Goal: Find specific page/section: Find specific page/section

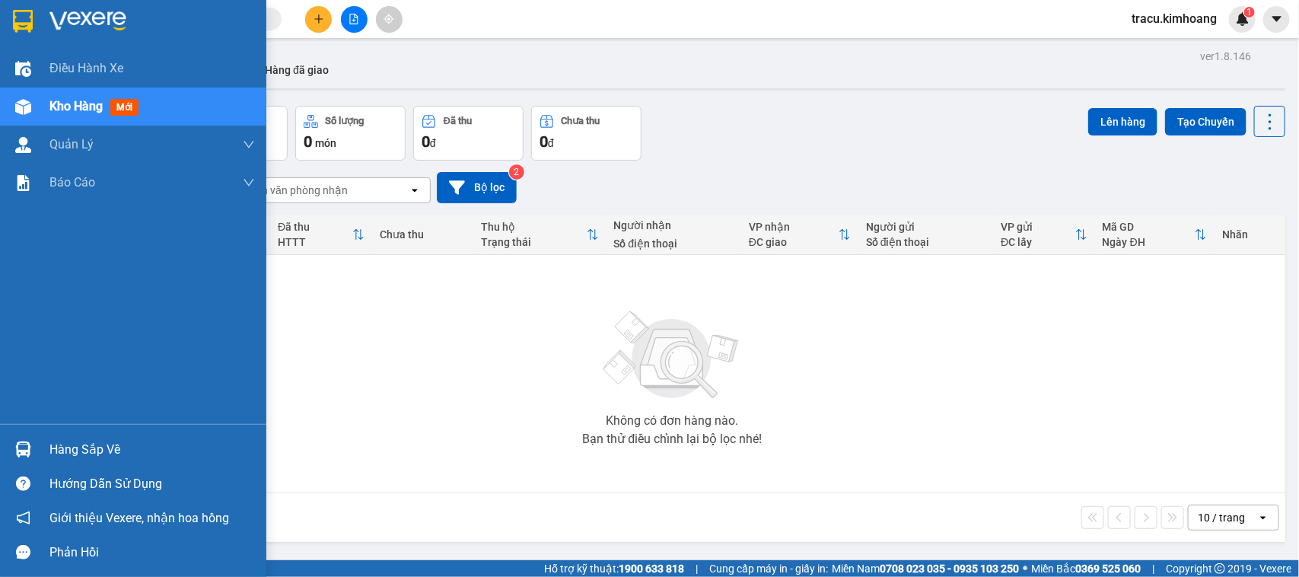
click at [76, 444] on div "Hàng sắp về" at bounding box center [151, 449] width 205 height 23
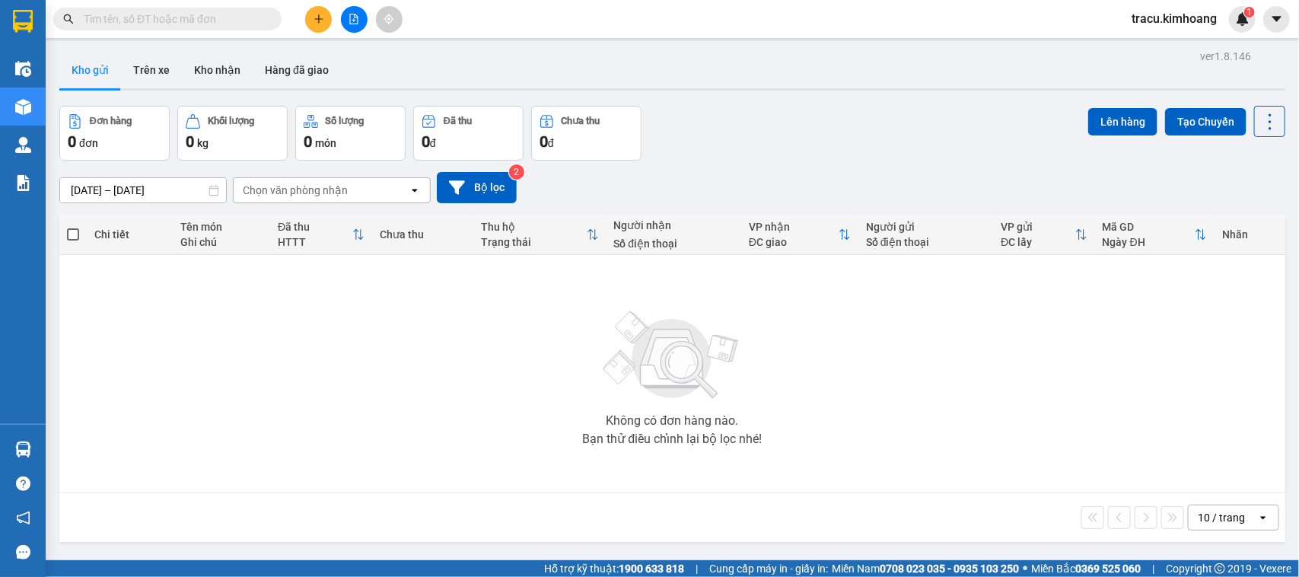
click at [188, 287] on section "Kết quả tìm kiếm ( 0 ) Bộ lọc No Data tracu.kimhoang 1 Điều hành xe Kho hàng mớ…" at bounding box center [649, 288] width 1299 height 577
